Goal: Task Accomplishment & Management: Manage account settings

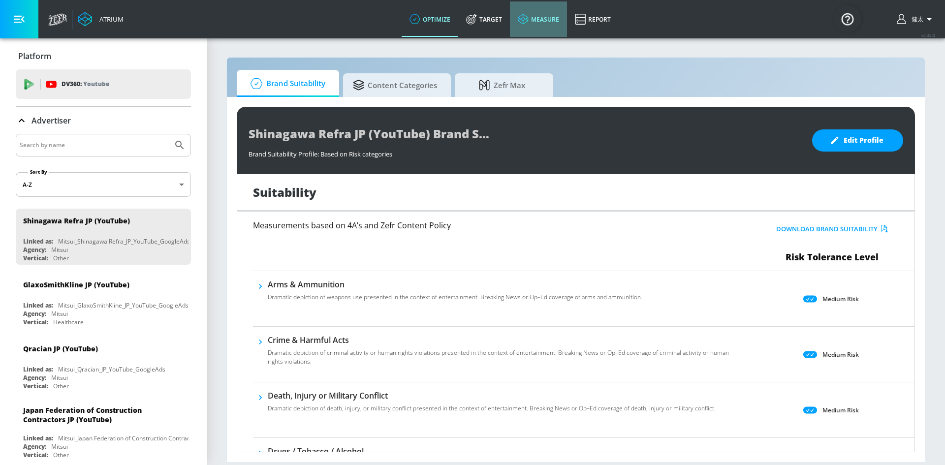
click at [534, 26] on link "measure" at bounding box center [538, 18] width 57 height 35
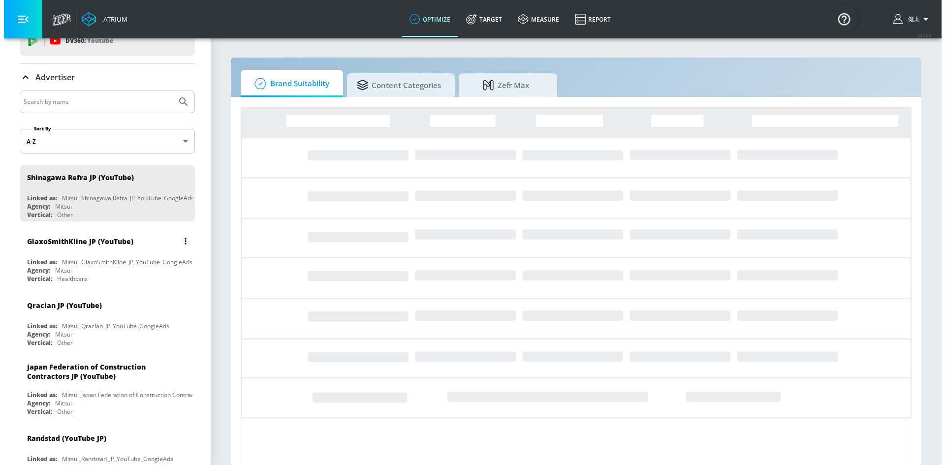
scroll to position [49, 0]
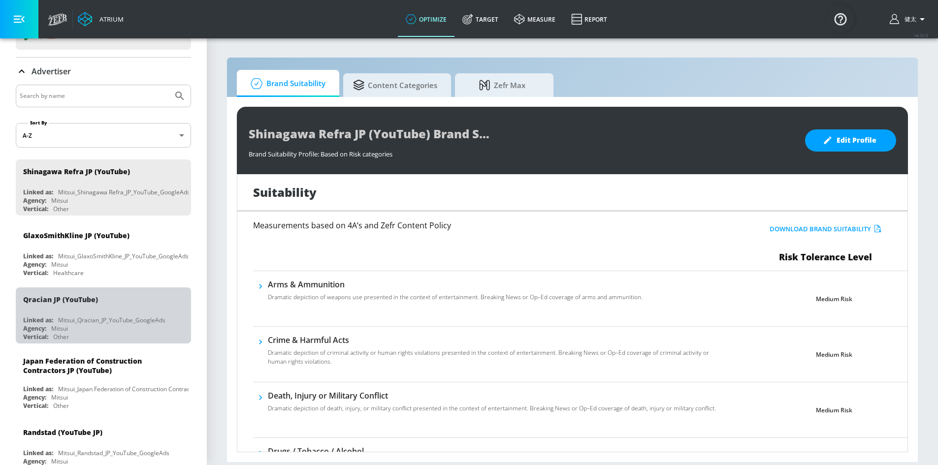
click at [110, 316] on div "Mitsui_Qracian_JP_YouTube_GoogleAds" at bounding box center [111, 320] width 107 height 8
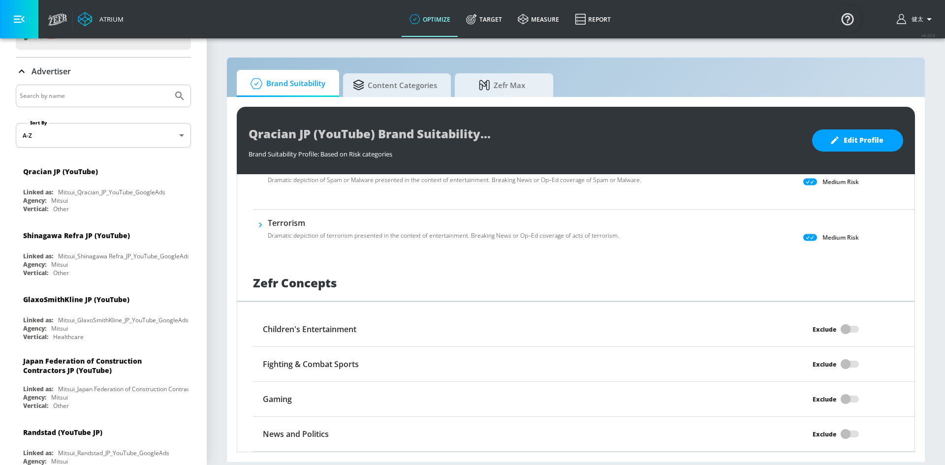
scroll to position [743, 0]
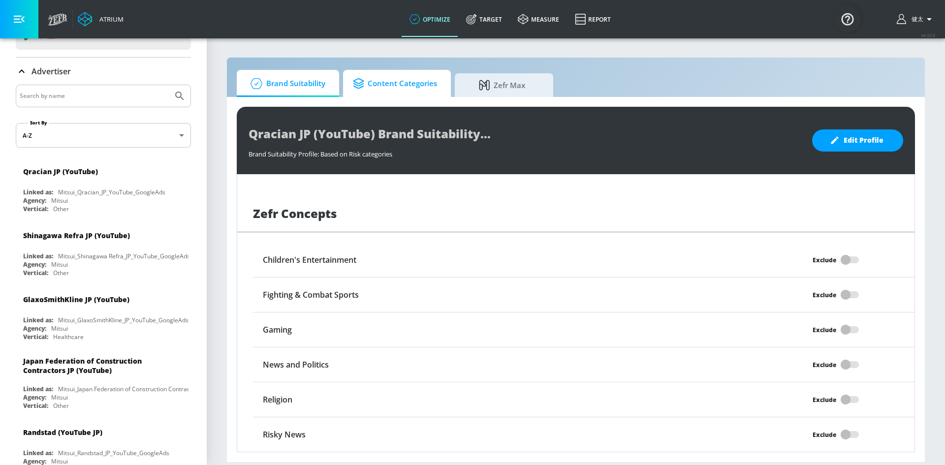
click at [393, 82] on span "Content Categories" at bounding box center [395, 84] width 84 height 24
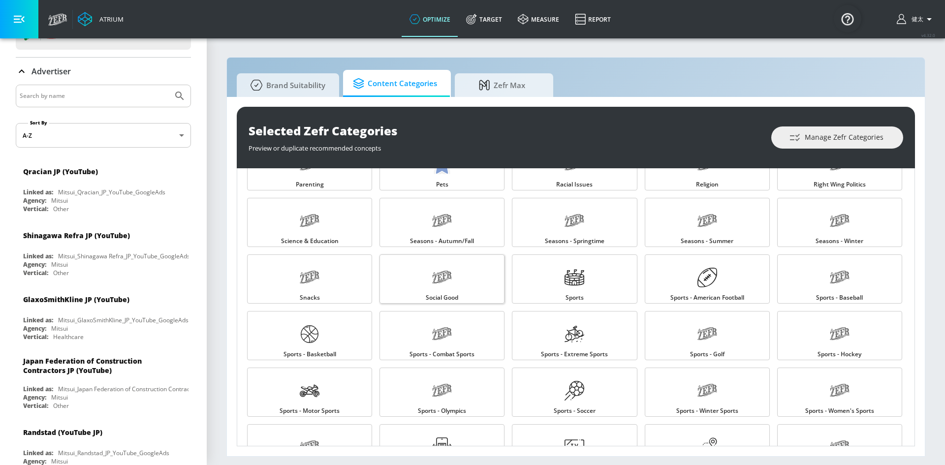
scroll to position [983, 0]
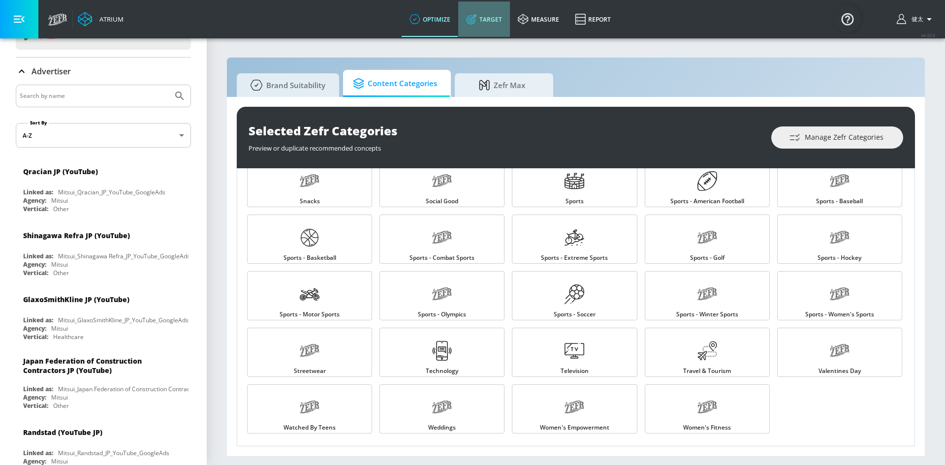
click at [501, 22] on link "Target" at bounding box center [484, 18] width 52 height 35
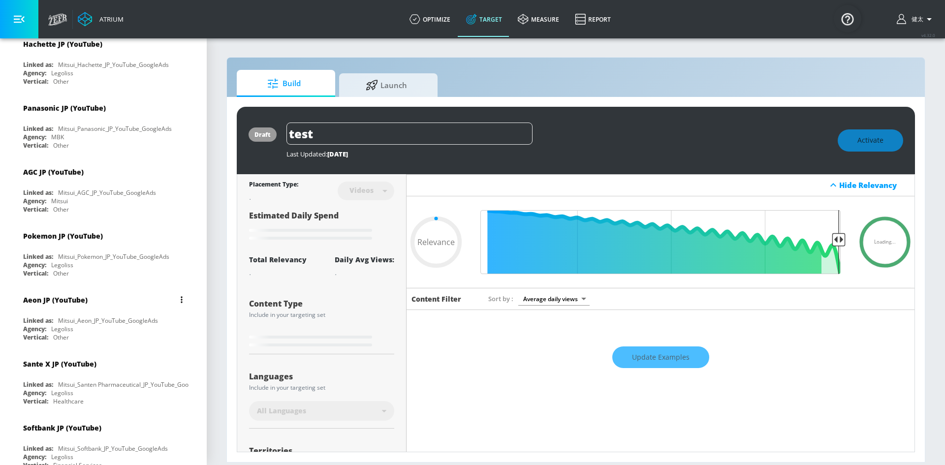
type input "0.52"
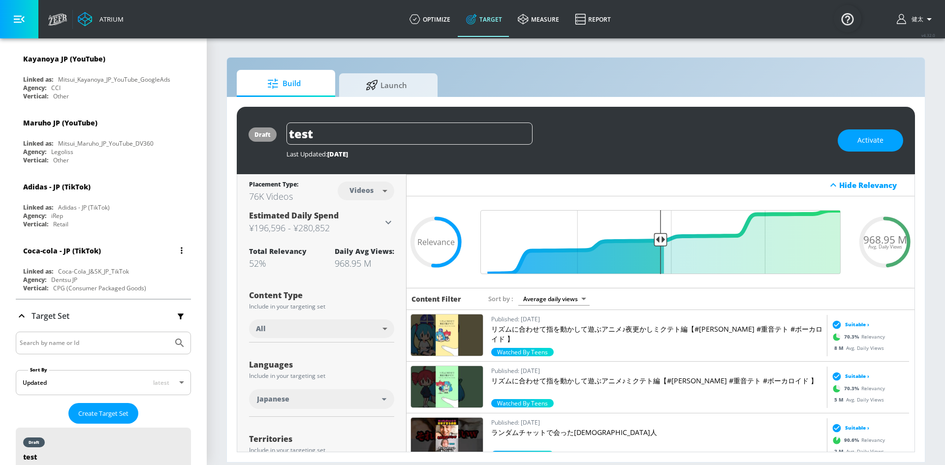
scroll to position [3117, 0]
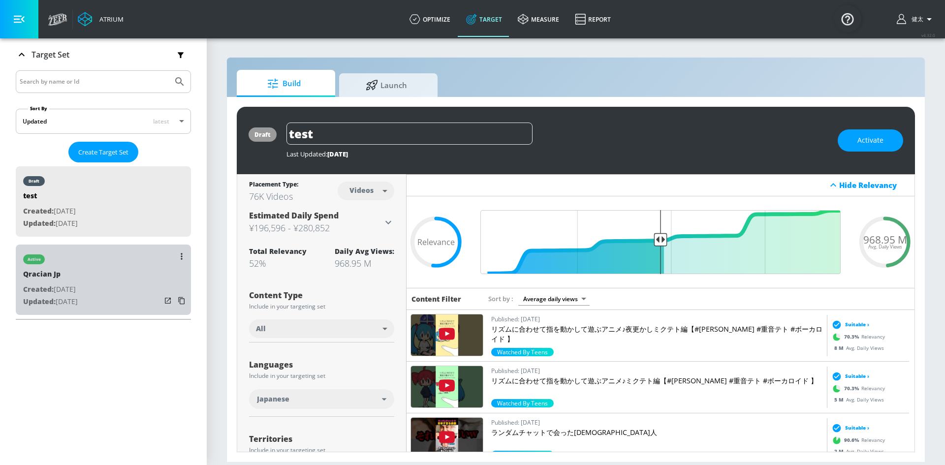
click at [111, 271] on div "active Qracian Jp Created: [DATE] Updated: [DATE]" at bounding box center [103, 280] width 175 height 70
type input "Qracian Jp"
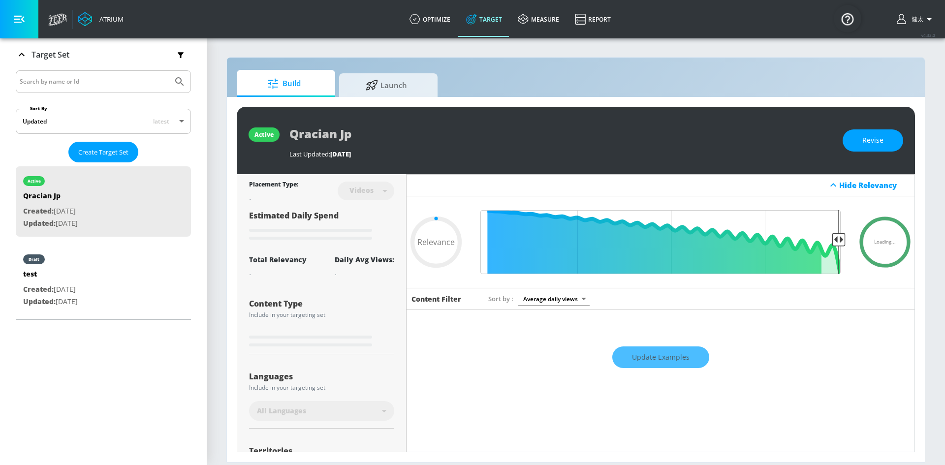
type input "0.52"
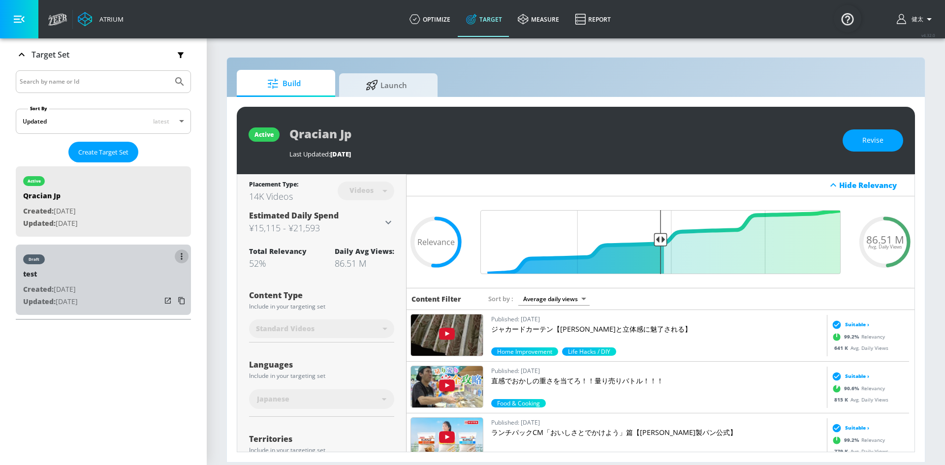
click at [175, 257] on button "list of Target Set" at bounding box center [182, 257] width 14 height 14
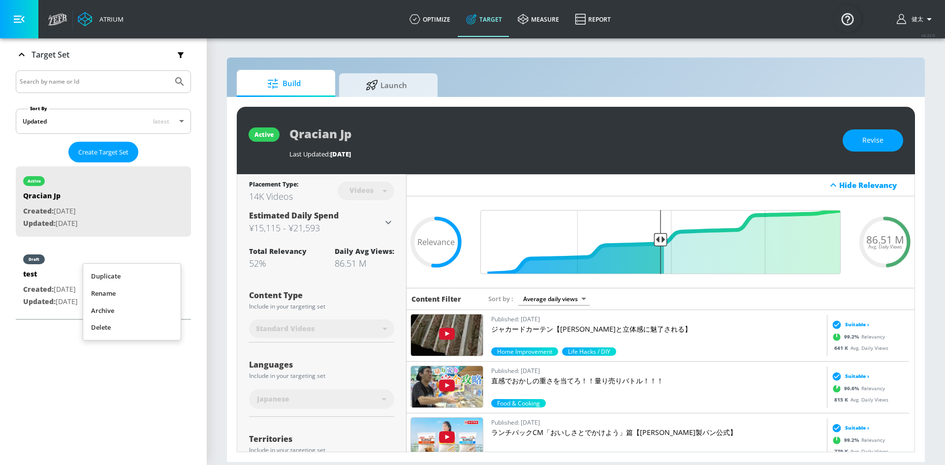
click at [118, 323] on li "Delete" at bounding box center [131, 327] width 97 height 17
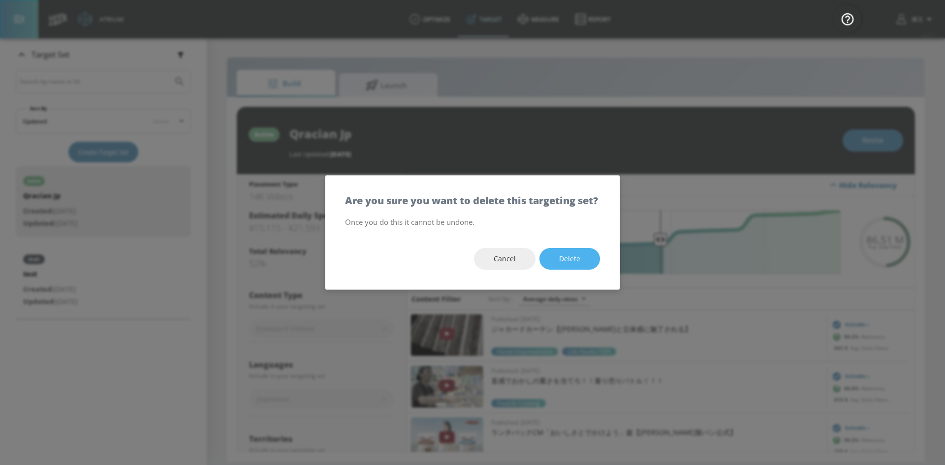
click at [572, 270] on button "Delete" at bounding box center [570, 259] width 61 height 22
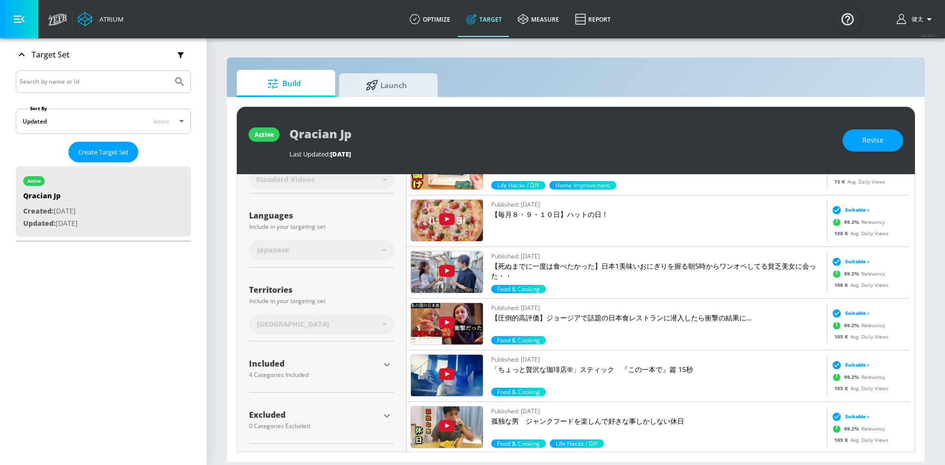
scroll to position [4879, 0]
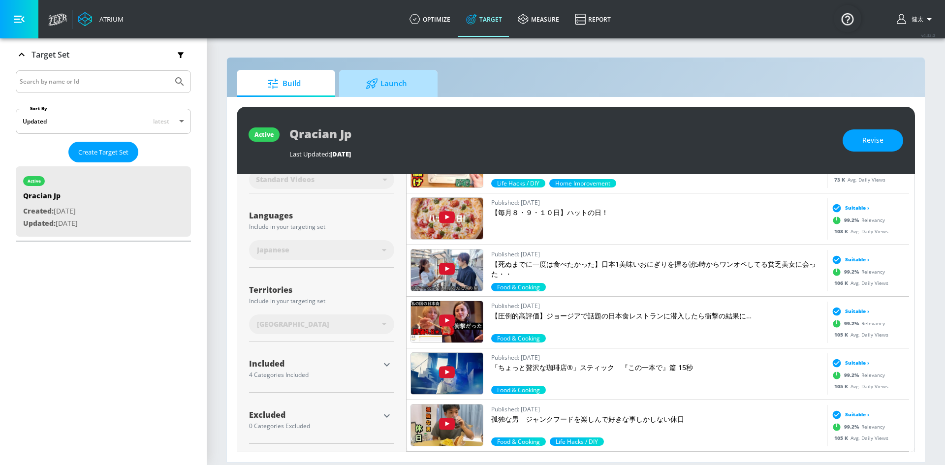
click at [377, 92] on span "Launch" at bounding box center [386, 84] width 75 height 24
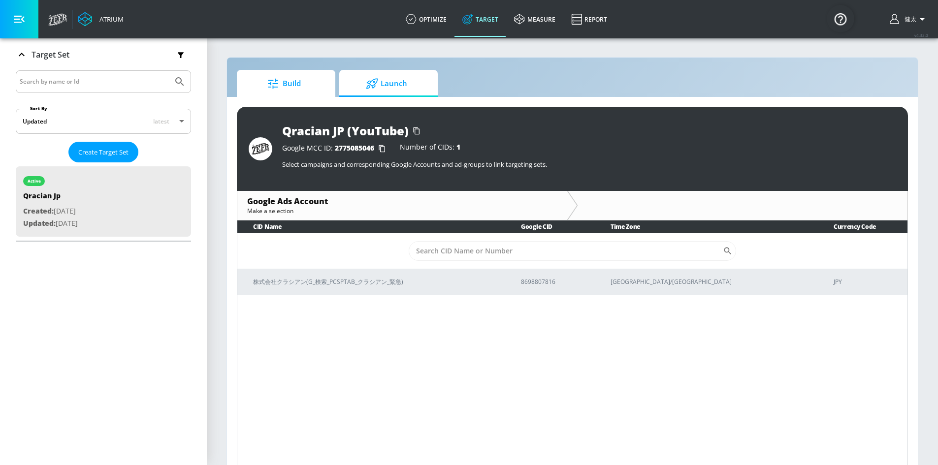
click at [317, 86] on span "Build" at bounding box center [284, 84] width 75 height 24
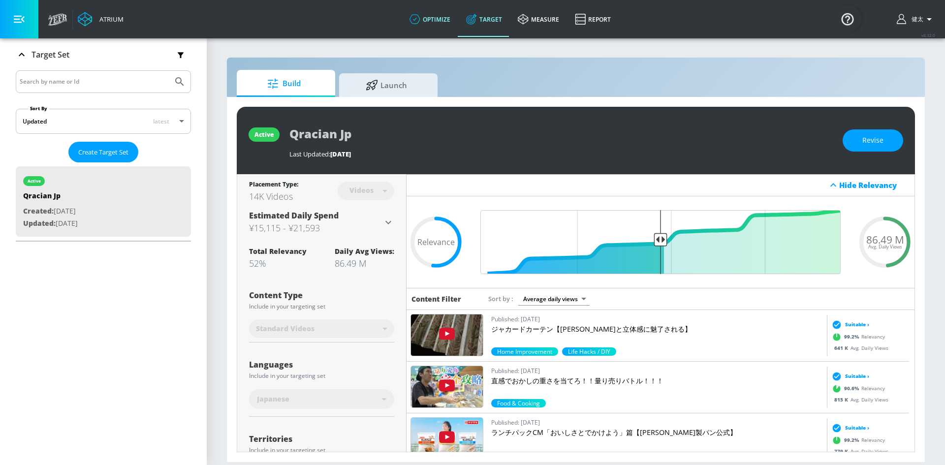
click at [434, 20] on link "optimize" at bounding box center [430, 18] width 57 height 35
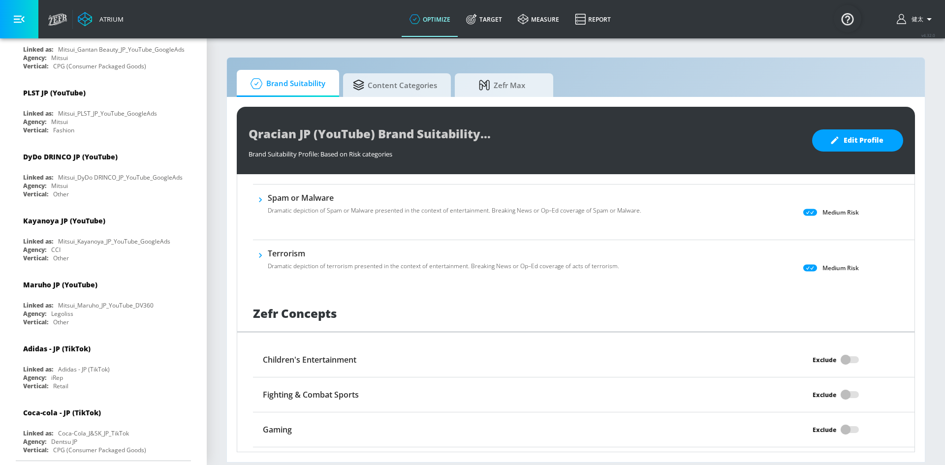
scroll to position [497, 0]
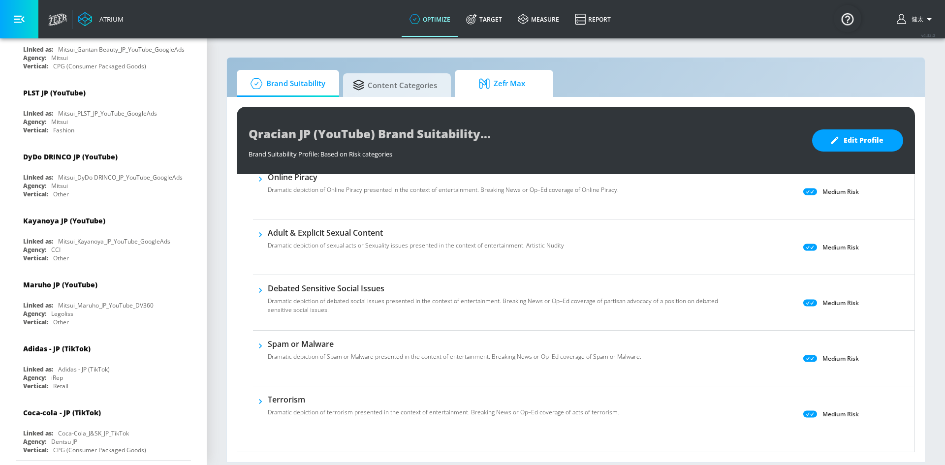
click at [505, 77] on span "Zefr Max" at bounding box center [502, 84] width 75 height 24
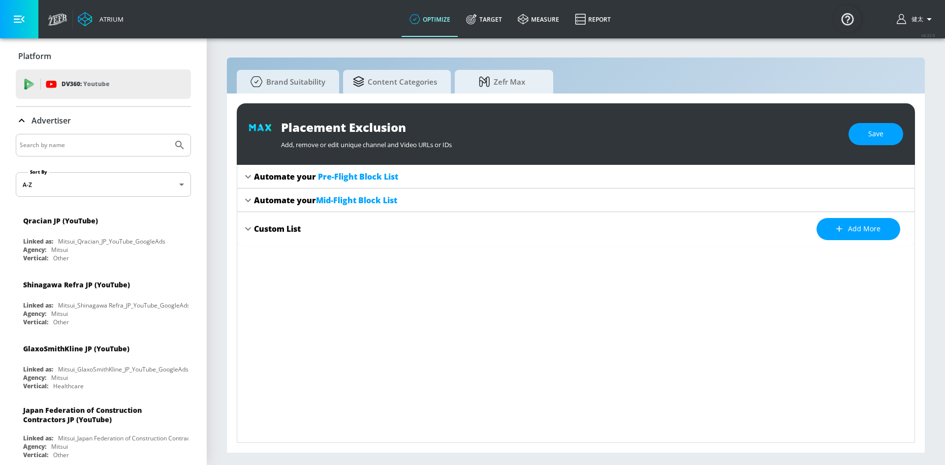
click at [252, 177] on icon at bounding box center [248, 177] width 12 height 12
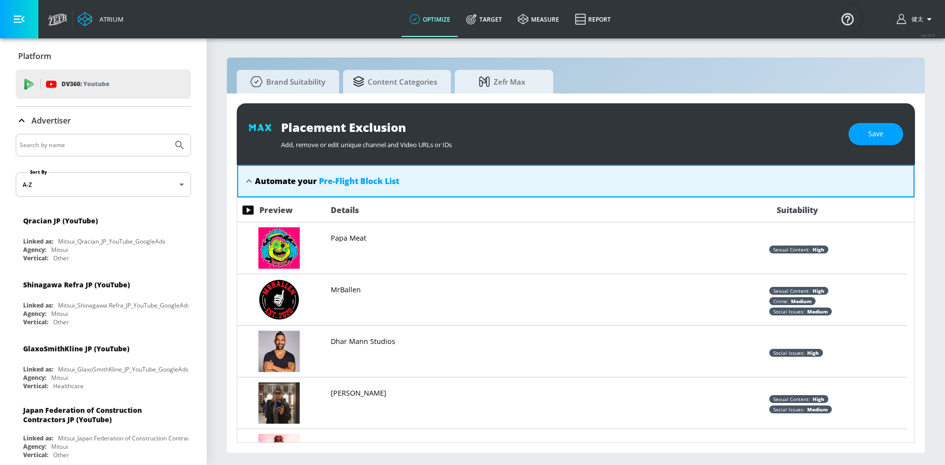
click at [252, 177] on icon at bounding box center [249, 181] width 12 height 12
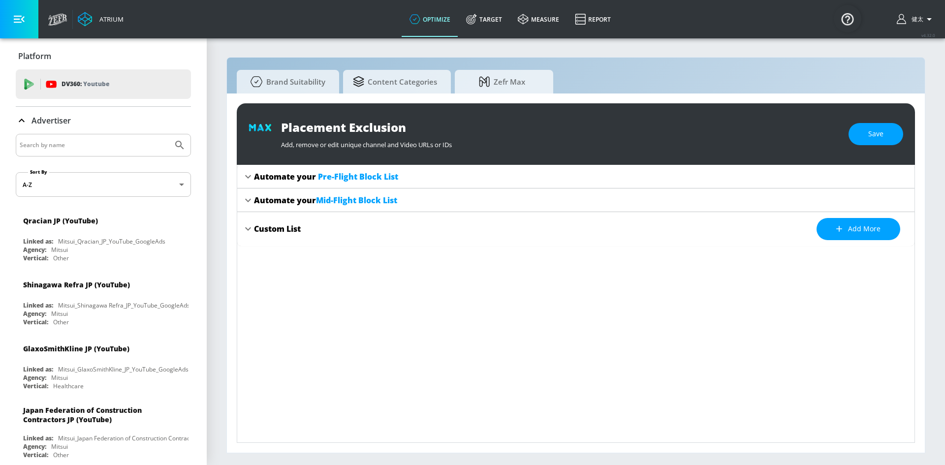
click at [247, 201] on icon at bounding box center [248, 200] width 12 height 12
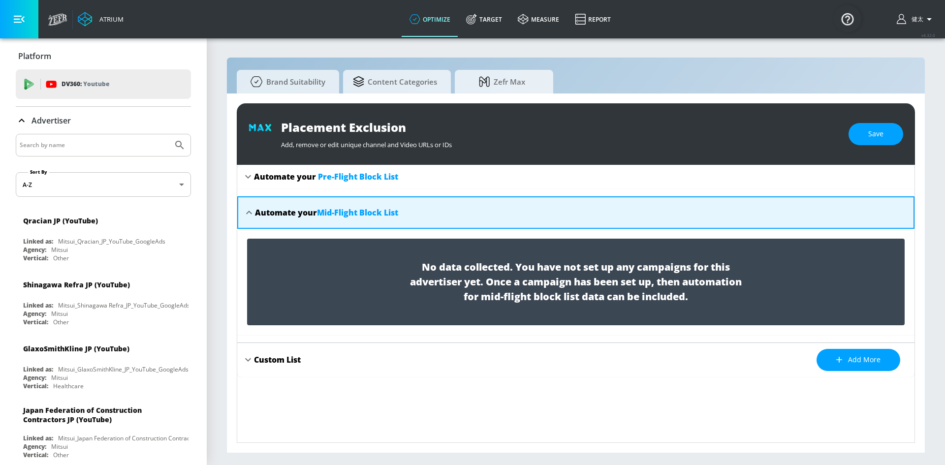
click at [247, 201] on div "Automate your Mid-Flight Block List" at bounding box center [576, 212] width 678 height 32
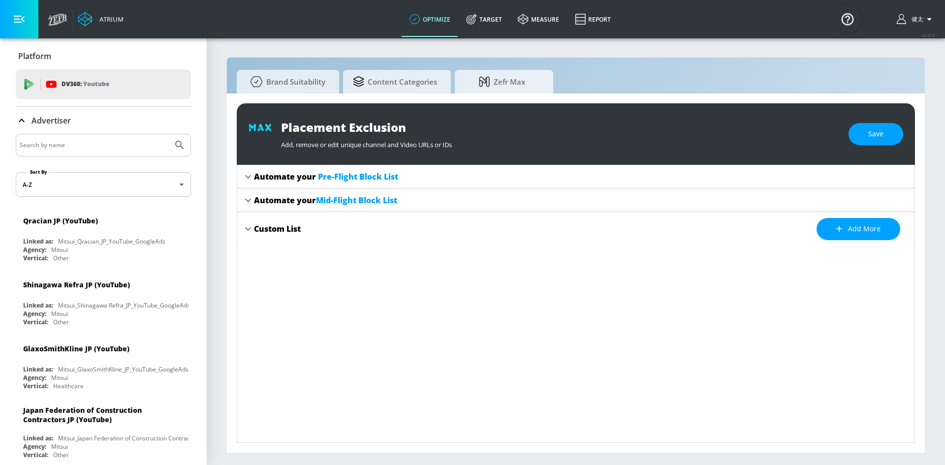
click at [245, 227] on icon at bounding box center [248, 229] width 12 height 12
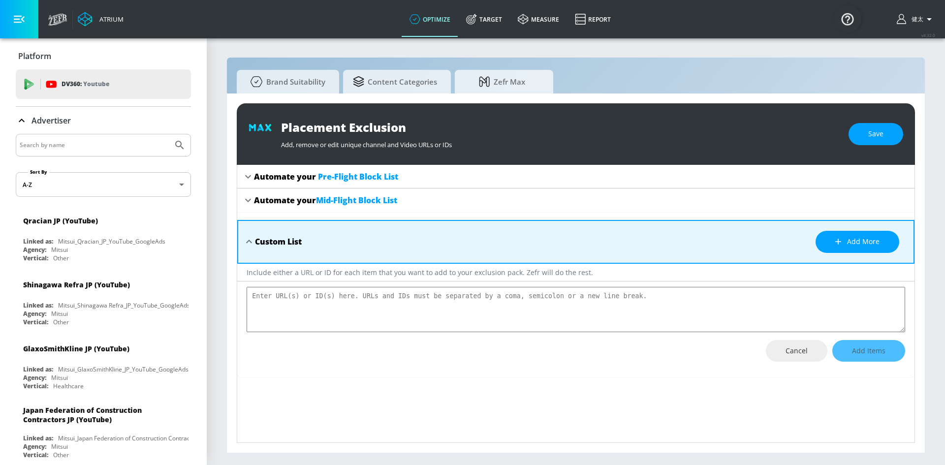
click at [245, 227] on div "Custom List Add more" at bounding box center [576, 242] width 678 height 44
type textarea "x"
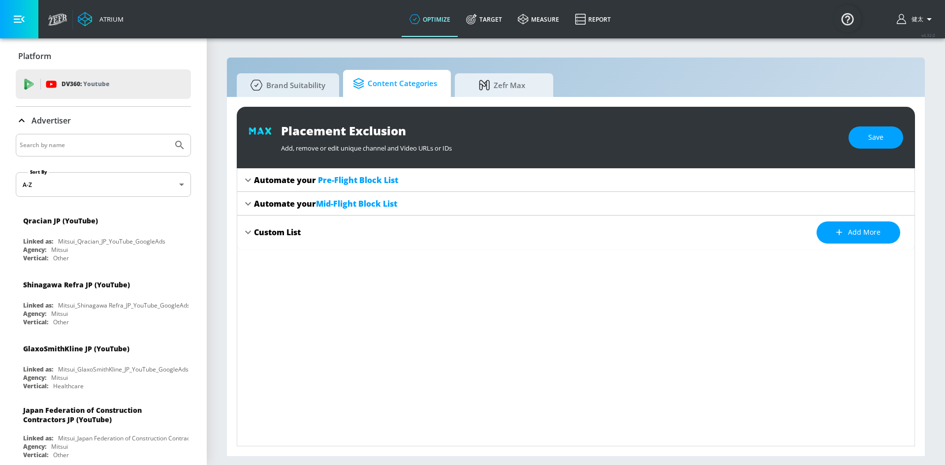
click at [359, 85] on icon at bounding box center [360, 83] width 15 height 11
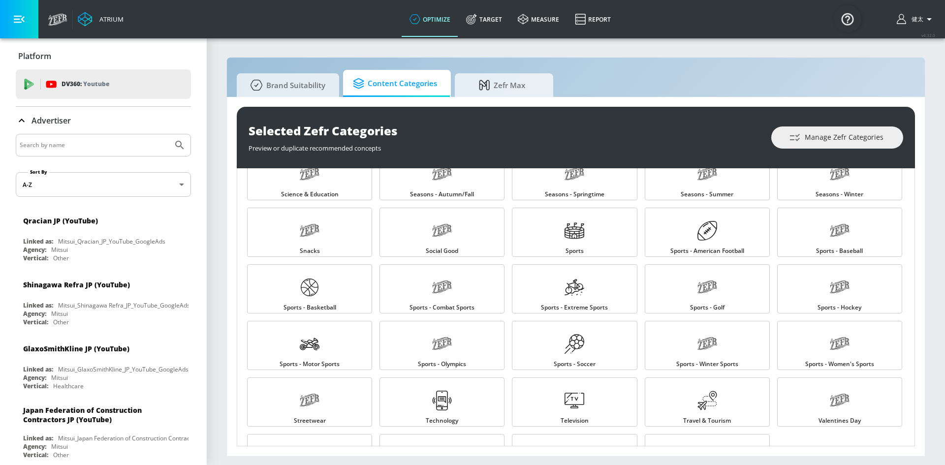
scroll to position [983, 0]
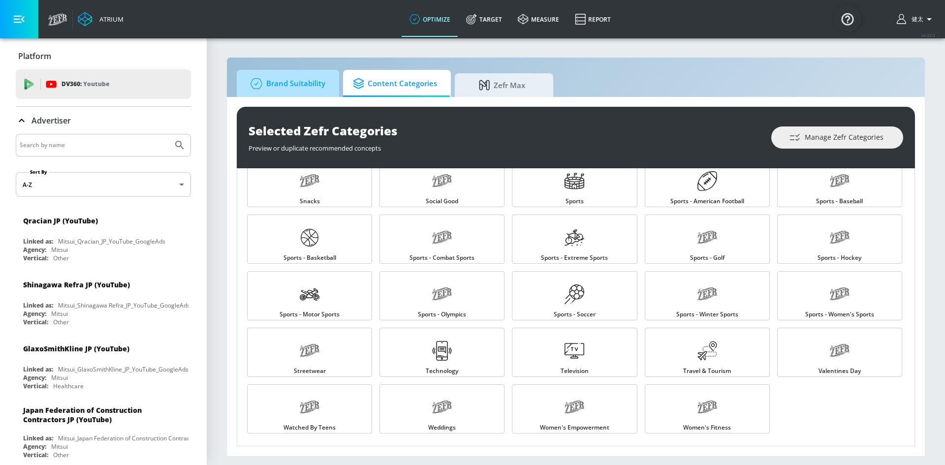
click at [300, 91] on span "Brand Suitability" at bounding box center [286, 84] width 79 height 24
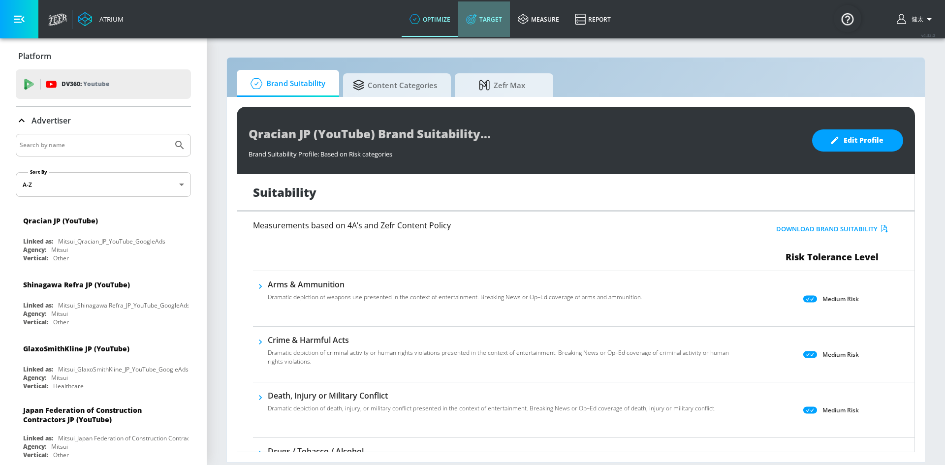
click at [484, 31] on link "Target" at bounding box center [484, 18] width 52 height 35
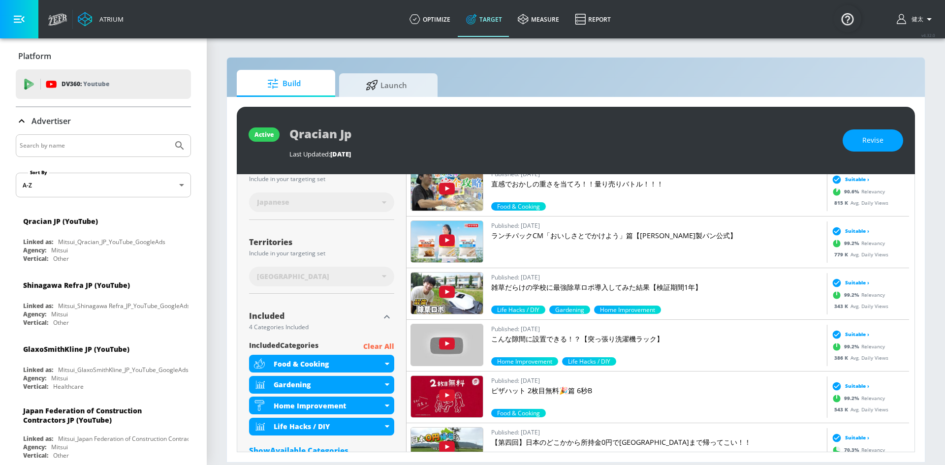
scroll to position [148, 0]
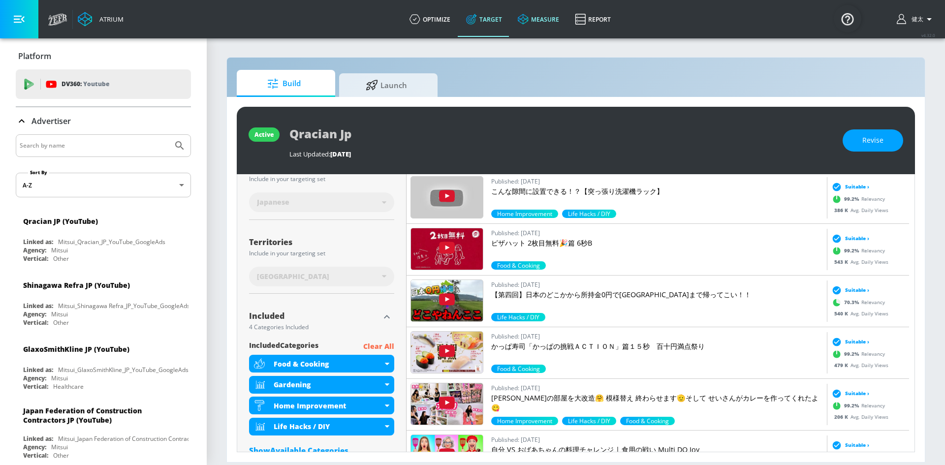
click at [531, 29] on link "measure" at bounding box center [538, 18] width 57 height 35
